Goal: Navigation & Orientation: Find specific page/section

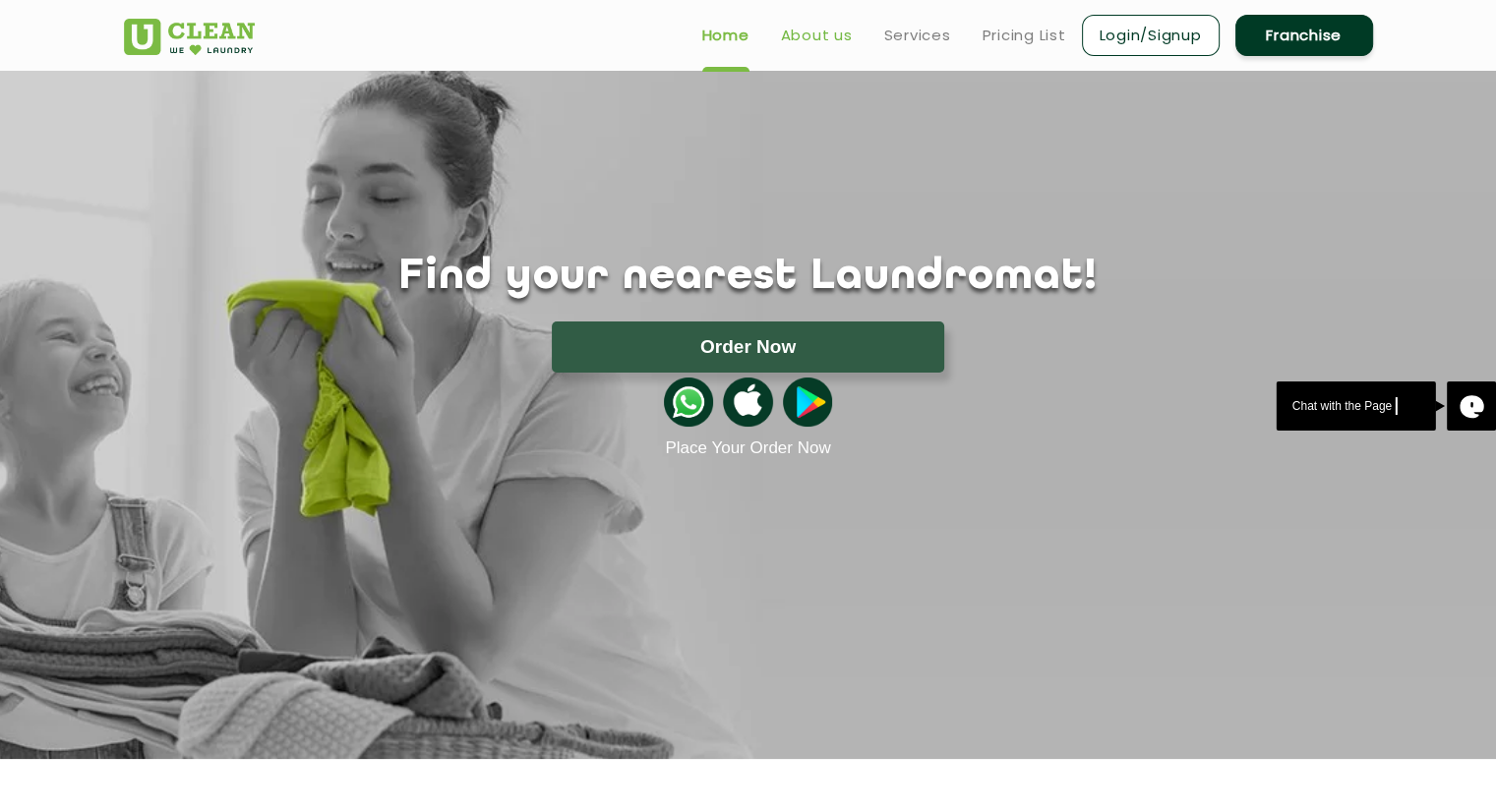
click at [799, 37] on link "About us" at bounding box center [817, 36] width 71 height 24
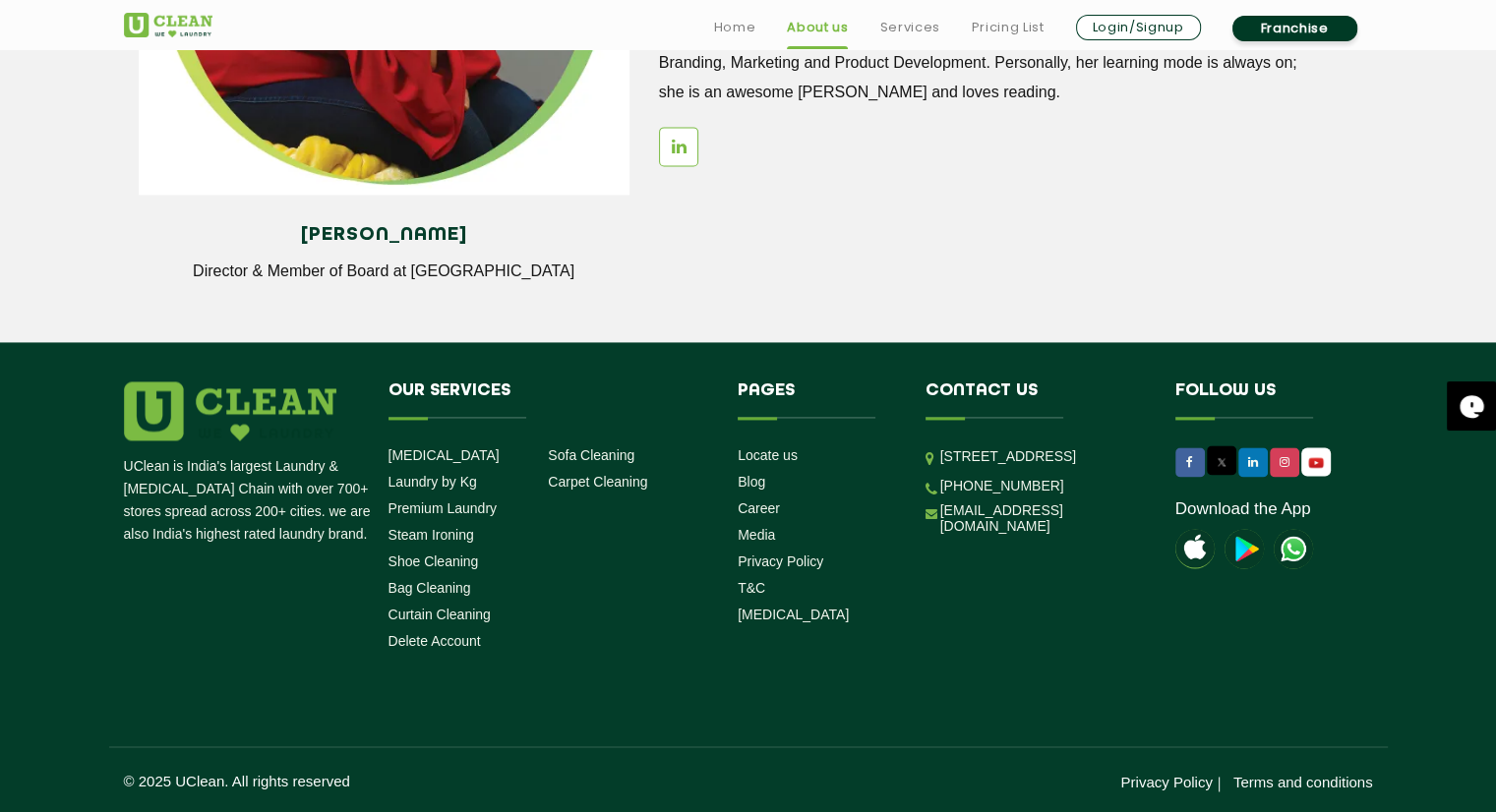
scroll to position [2706, 0]
